Goal: Task Accomplishment & Management: Manage account settings

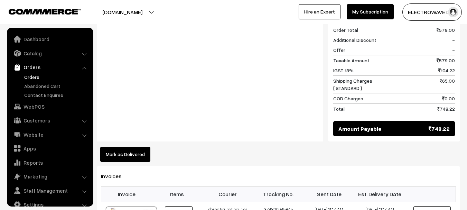
scroll to position [11, 0]
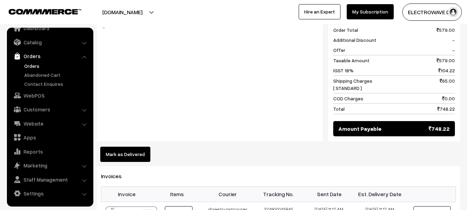
click at [27, 64] on link "Orders" at bounding box center [56, 65] width 68 height 7
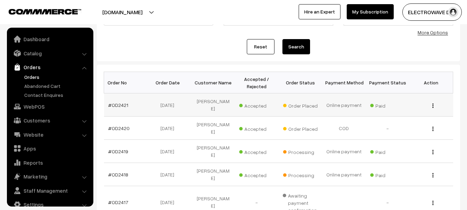
scroll to position [11, 0]
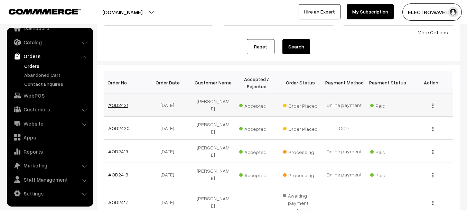
click at [122, 102] on link "#OD2421" at bounding box center [118, 105] width 20 height 6
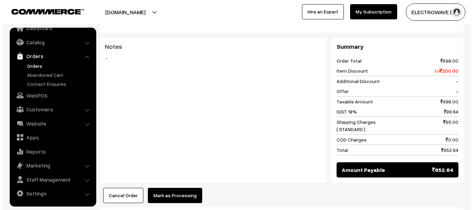
scroll to position [415, 0]
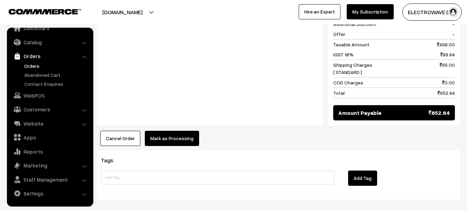
click at [179, 131] on button "Mark as Processing" at bounding box center [172, 138] width 54 height 15
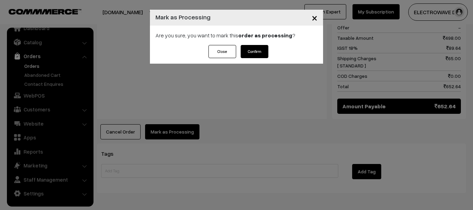
click at [260, 51] on button "Confirm" at bounding box center [254, 51] width 28 height 13
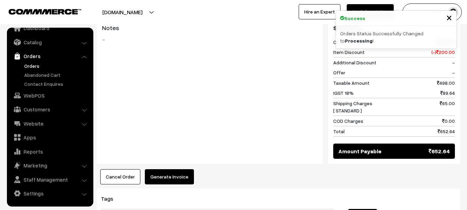
scroll to position [381, 0]
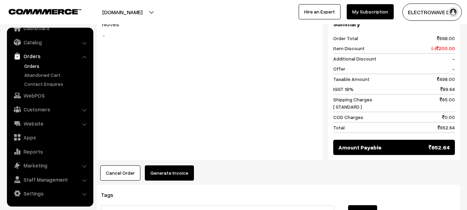
click at [172, 165] on button "Generate Invoice" at bounding box center [169, 172] width 49 height 15
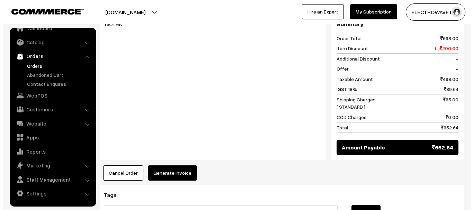
scroll to position [373, 0]
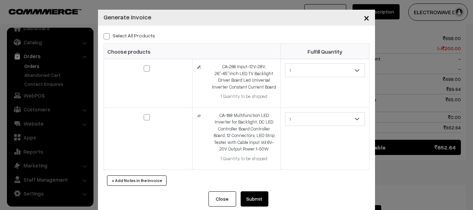
click at [108, 35] on label "Select All Products" at bounding box center [129, 35] width 52 height 7
click at [108, 35] on input "Select All Products" at bounding box center [105, 35] width 4 height 4
checkbox input "true"
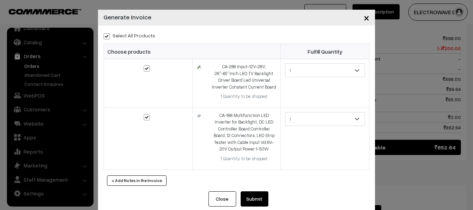
click at [251, 194] on button "Submit" at bounding box center [254, 198] width 28 height 15
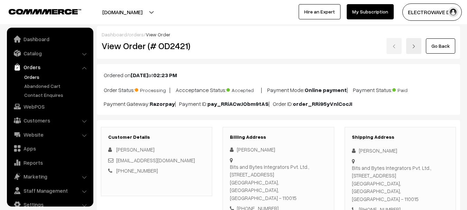
scroll to position [415, 0]
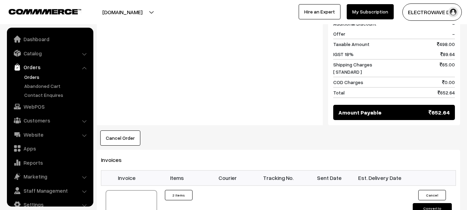
click at [140, 190] on div at bounding box center [131, 207] width 51 height 35
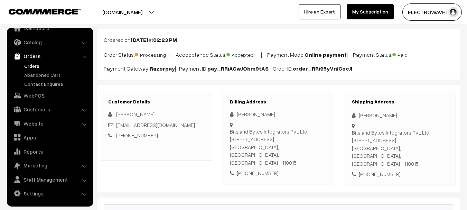
scroll to position [35, 0]
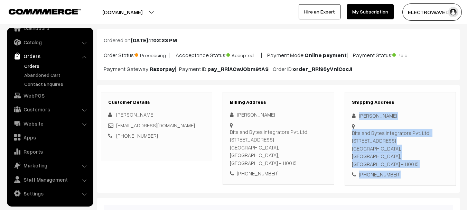
drag, startPoint x: 404, startPoint y: 162, endPoint x: 353, endPoint y: 113, distance: 71.0
click at [353, 113] on div "Shipping Address Pradeep Tomar Bits and Bytes Integrators Pvt. Ltd., B-5, Plot …" at bounding box center [400, 139] width 111 height 94
copy div "Pradeep Tomar Bits and Bytes Integrators Pvt. Ltd., B-5, Plot Number 70, Rama R…"
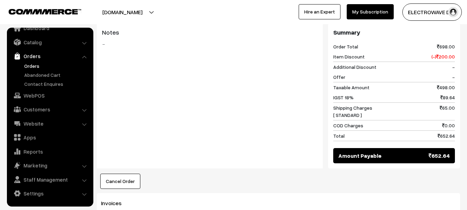
scroll to position [450, 0]
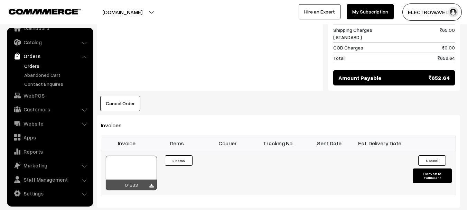
click at [432, 156] on td "Cancel Convert to Fulfilment" at bounding box center [430, 173] width 51 height 44
click at [433, 168] on button "Convert to Fulfilment" at bounding box center [432, 175] width 39 height 15
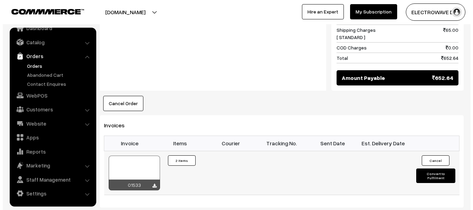
scroll to position [443, 0]
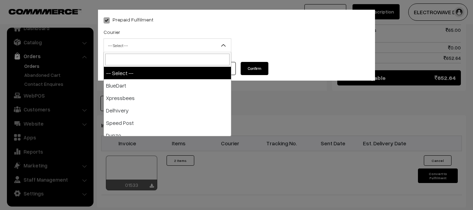
click at [150, 43] on span "-- Select --" at bounding box center [167, 45] width 127 height 12
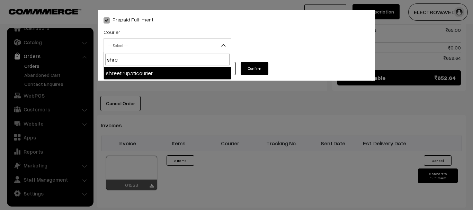
type input "shree"
select select "8"
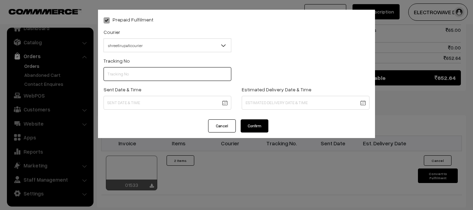
click at [155, 72] on input "text" at bounding box center [167, 74] width 128 height 14
type input "374800042293"
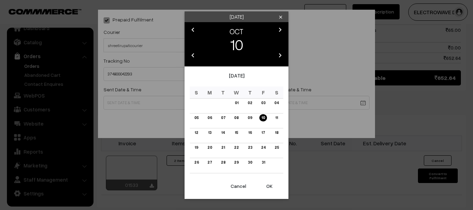
click at [264, 185] on button "OK" at bounding box center [269, 186] width 28 height 15
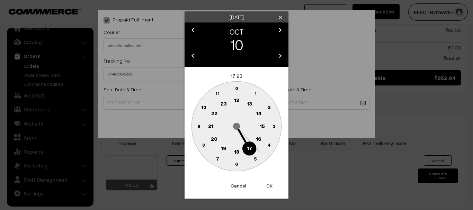
click at [264, 185] on button "OK" at bounding box center [269, 185] width 28 height 15
type input "10-10-2025 17:23"
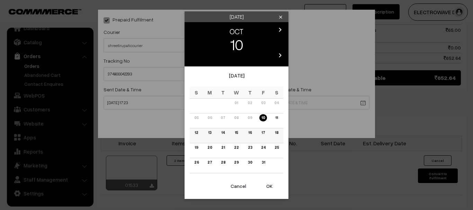
click at [223, 131] on link "14" at bounding box center [223, 132] width 8 height 7
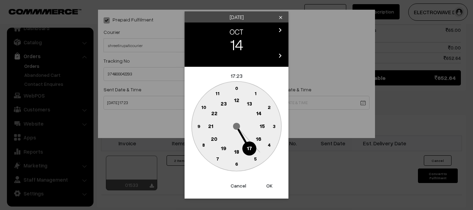
click at [270, 188] on button "OK" at bounding box center [269, 185] width 28 height 15
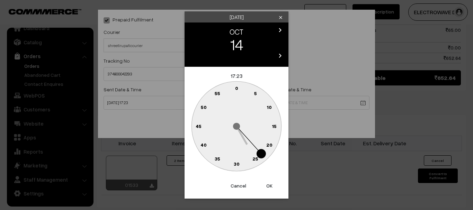
click at [270, 188] on button "OK" at bounding box center [269, 185] width 28 height 15
type input "14-10-2025 17:23"
click at [270, 186] on div "Prepaid Fulfilment Courier -- Select -- BlueDart Xpressbees Delhivery Speed Pos…" at bounding box center [236, 105] width 473 height 210
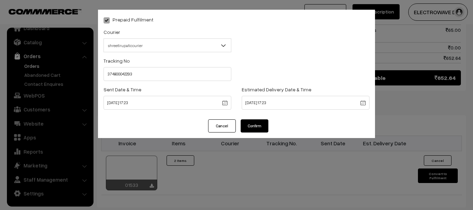
click at [262, 120] on button "Confirm" at bounding box center [254, 125] width 28 height 13
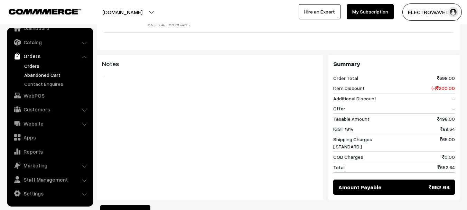
scroll to position [339, 0]
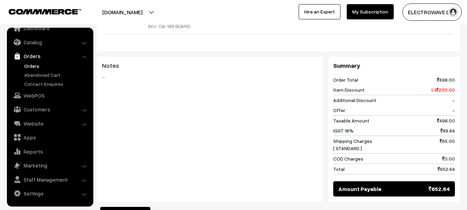
click at [29, 67] on link "Orders" at bounding box center [56, 65] width 68 height 7
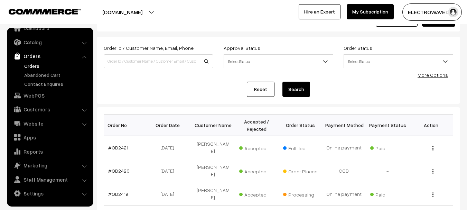
scroll to position [69, 0]
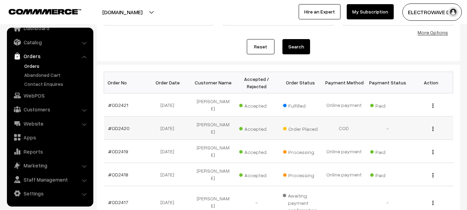
drag, startPoint x: 121, startPoint y: 123, endPoint x: 134, endPoint y: 122, distance: 13.2
click at [122, 124] on td "#OD2420" at bounding box center [126, 128] width 44 height 23
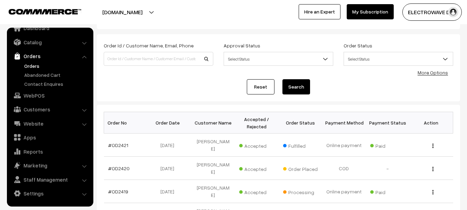
scroll to position [0, 0]
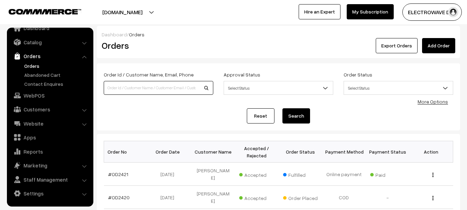
click at [151, 86] on input at bounding box center [159, 88] width 110 height 14
paste input "OD2249"
type input "OD2249"
click at [283, 108] on button "Search" at bounding box center [297, 115] width 28 height 15
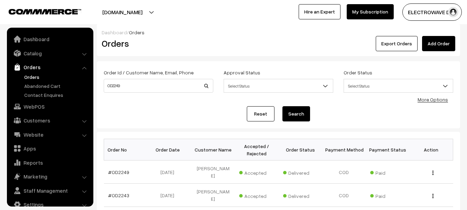
scroll to position [11, 0]
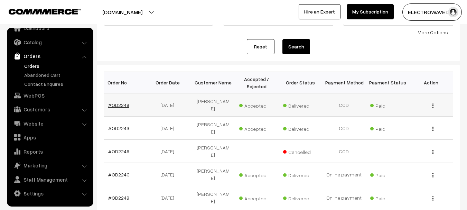
click at [115, 103] on link "#OD2249" at bounding box center [118, 105] width 21 height 6
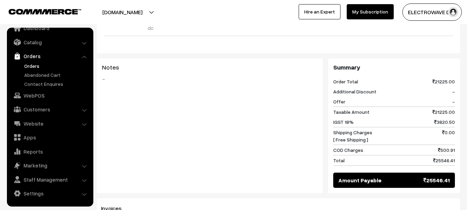
scroll to position [381, 0]
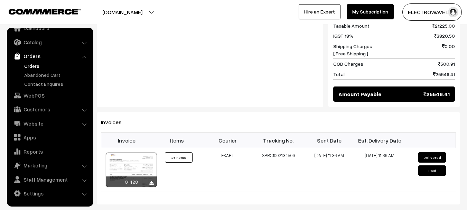
click at [138, 153] on div at bounding box center [131, 170] width 51 height 35
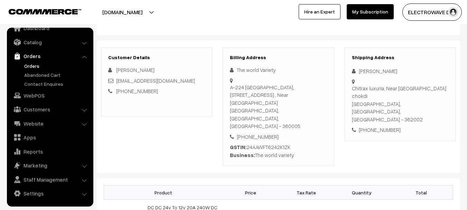
scroll to position [0, 0]
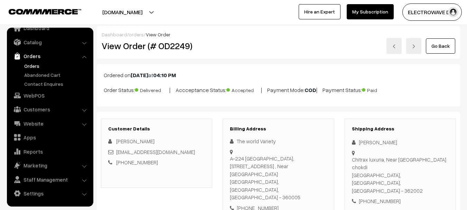
click at [32, 66] on link "Orders" at bounding box center [56, 65] width 68 height 7
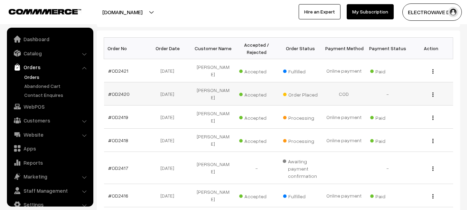
scroll to position [11, 0]
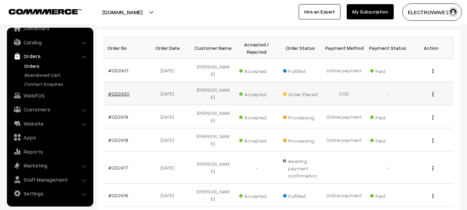
click at [123, 91] on link "#OD2420" at bounding box center [118, 94] width 21 height 6
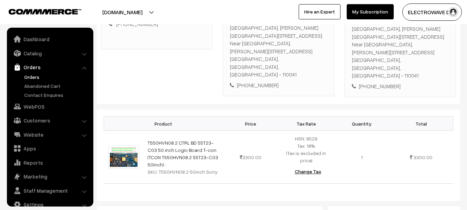
scroll to position [11, 0]
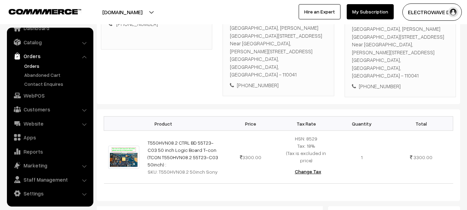
click at [27, 65] on link "Orders" at bounding box center [56, 65] width 68 height 7
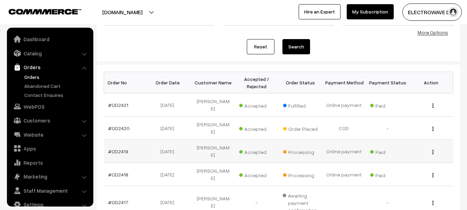
scroll to position [11, 0]
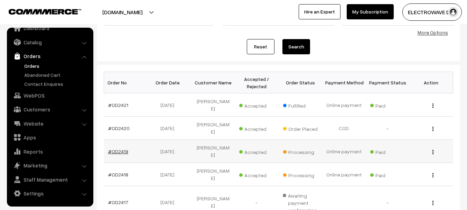
click at [119, 148] on link "#OD2419" at bounding box center [118, 151] width 20 height 6
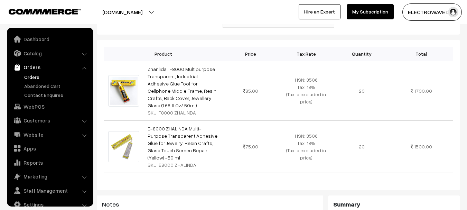
scroll to position [11, 0]
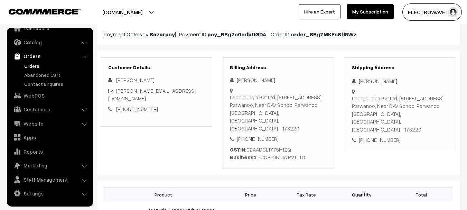
click at [437, 112] on div "Lecorb India Pvt Ltd, [STREET_ADDRESS], Near DAV School Parwanoo [GEOGRAPHIC_DA…" at bounding box center [400, 113] width 97 height 39
copy div "173220"
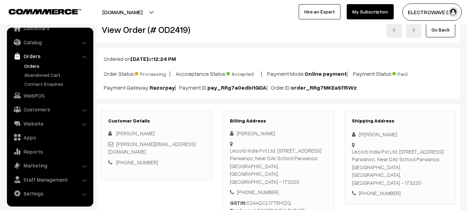
scroll to position [0, 0]
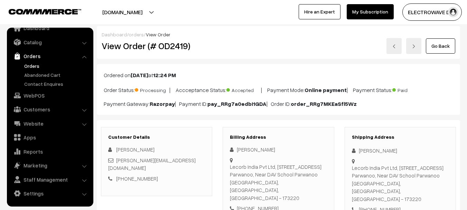
click at [411, 49] on link at bounding box center [413, 46] width 15 height 16
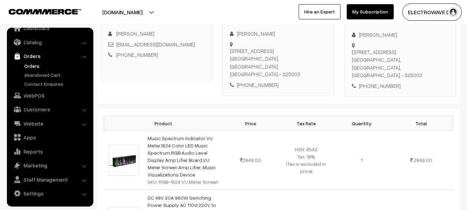
scroll to position [104, 0]
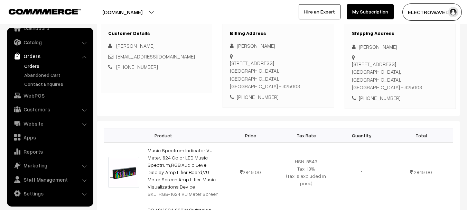
click at [406, 76] on div "House Humber-20,, Harouti Colony-A, Lakhawa Kota, Rajasthan, India - 325003" at bounding box center [400, 75] width 97 height 31
click at [407, 76] on div "House Humber-20,, Harouti Colony-A, Lakhawa Kota, Rajasthan, India - 325003" at bounding box center [400, 75] width 97 height 31
copy div "325003"
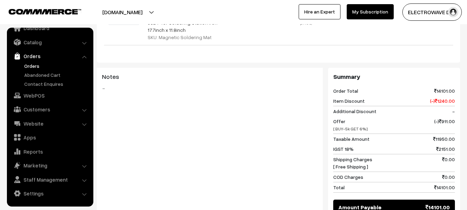
scroll to position [588, 0]
click at [30, 67] on link "Orders" at bounding box center [56, 65] width 68 height 7
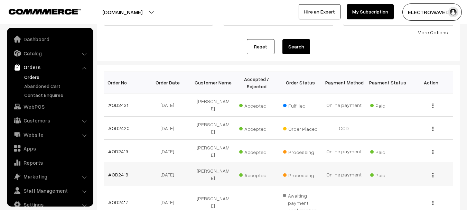
scroll to position [11, 0]
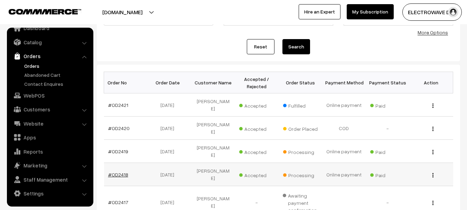
click at [122, 172] on link "#OD2418" at bounding box center [118, 175] width 20 height 6
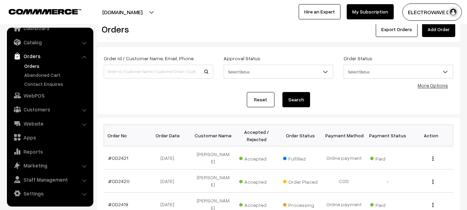
scroll to position [0, 0]
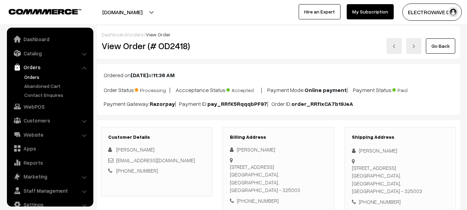
scroll to position [11, 0]
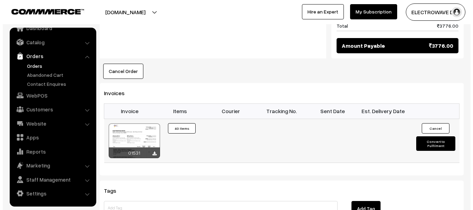
scroll to position [484, 0]
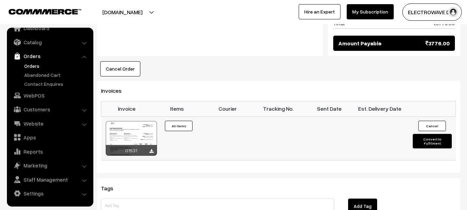
click at [435, 134] on button "Convert to Fulfilment" at bounding box center [432, 141] width 39 height 15
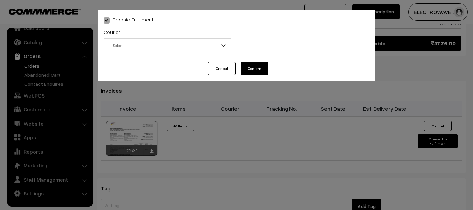
click at [155, 47] on span "-- Select --" at bounding box center [167, 45] width 127 height 12
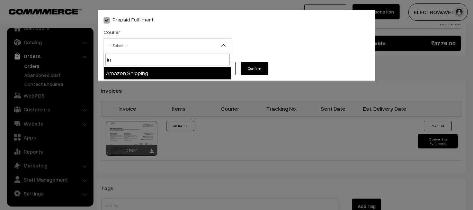
type input "i"
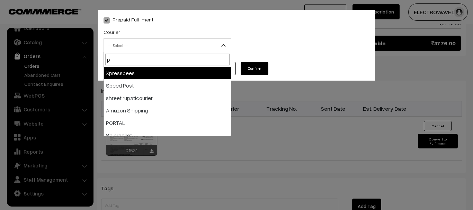
type input "po"
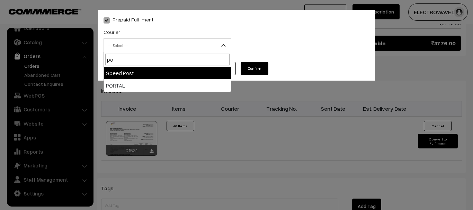
select select "5"
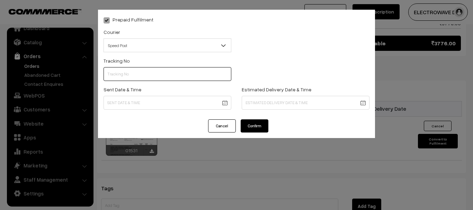
click at [161, 72] on input "text" at bounding box center [167, 74] width 128 height 14
type input "ET162274475IN"
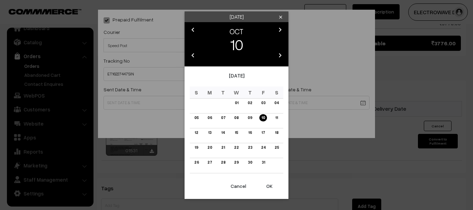
click at [274, 186] on button "OK" at bounding box center [269, 186] width 28 height 15
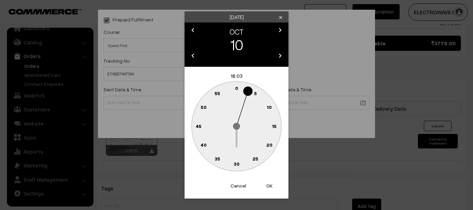
click at [274, 186] on button "OK" at bounding box center [269, 185] width 28 height 15
type input "10-10-2025 18:03"
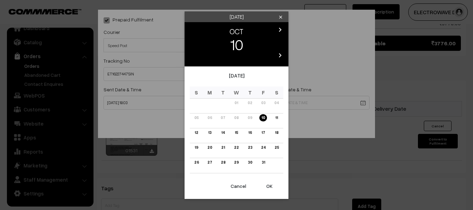
click at [222, 132] on link "14" at bounding box center [223, 132] width 8 height 7
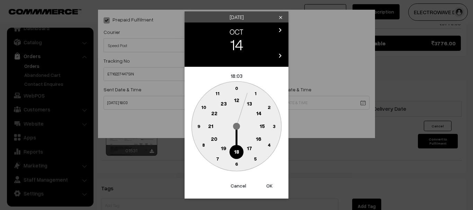
click at [270, 186] on button "OK" at bounding box center [269, 185] width 28 height 15
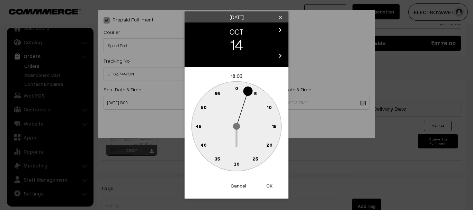
click at [270, 186] on button "OK" at bounding box center [269, 185] width 28 height 15
type input "14-10-2025 18:03"
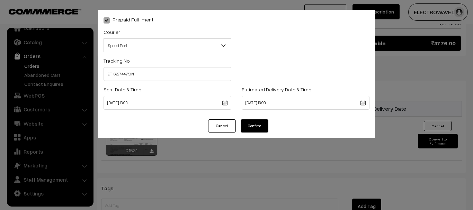
click at [258, 124] on button "Confirm" at bounding box center [254, 125] width 28 height 13
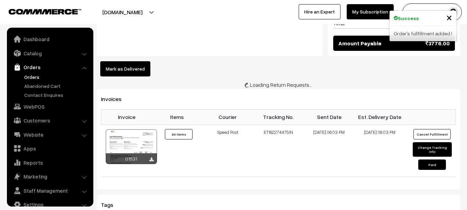
scroll to position [11, 0]
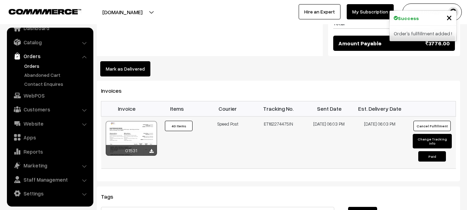
drag, startPoint x: 264, startPoint y: 94, endPoint x: 299, endPoint y: 93, distance: 35.0
click at [299, 116] on td "ET162274475IN" at bounding box center [278, 142] width 51 height 52
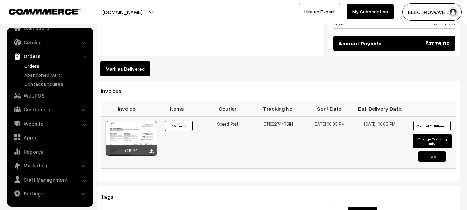
click at [291, 116] on td "ET162274475IN" at bounding box center [278, 142] width 51 height 52
drag, startPoint x: 268, startPoint y: 94, endPoint x: 278, endPoint y: 96, distance: 10.2
click at [278, 116] on td "ET162274475IN" at bounding box center [278, 142] width 51 height 52
click at [272, 116] on td "ET162274475IN" at bounding box center [278, 142] width 51 height 52
click at [269, 116] on td "ET162274475IN" at bounding box center [278, 142] width 51 height 52
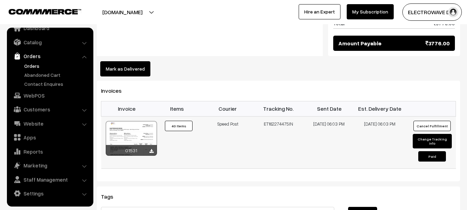
drag, startPoint x: 269, startPoint y: 94, endPoint x: 289, endPoint y: 95, distance: 20.1
click at [289, 116] on td "ET162274475IN" at bounding box center [278, 142] width 51 height 52
click at [35, 67] on link "Orders" at bounding box center [56, 65] width 68 height 7
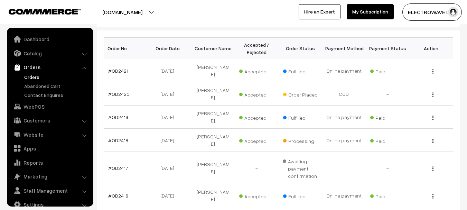
scroll to position [11, 0]
